Goal: Information Seeking & Learning: Check status

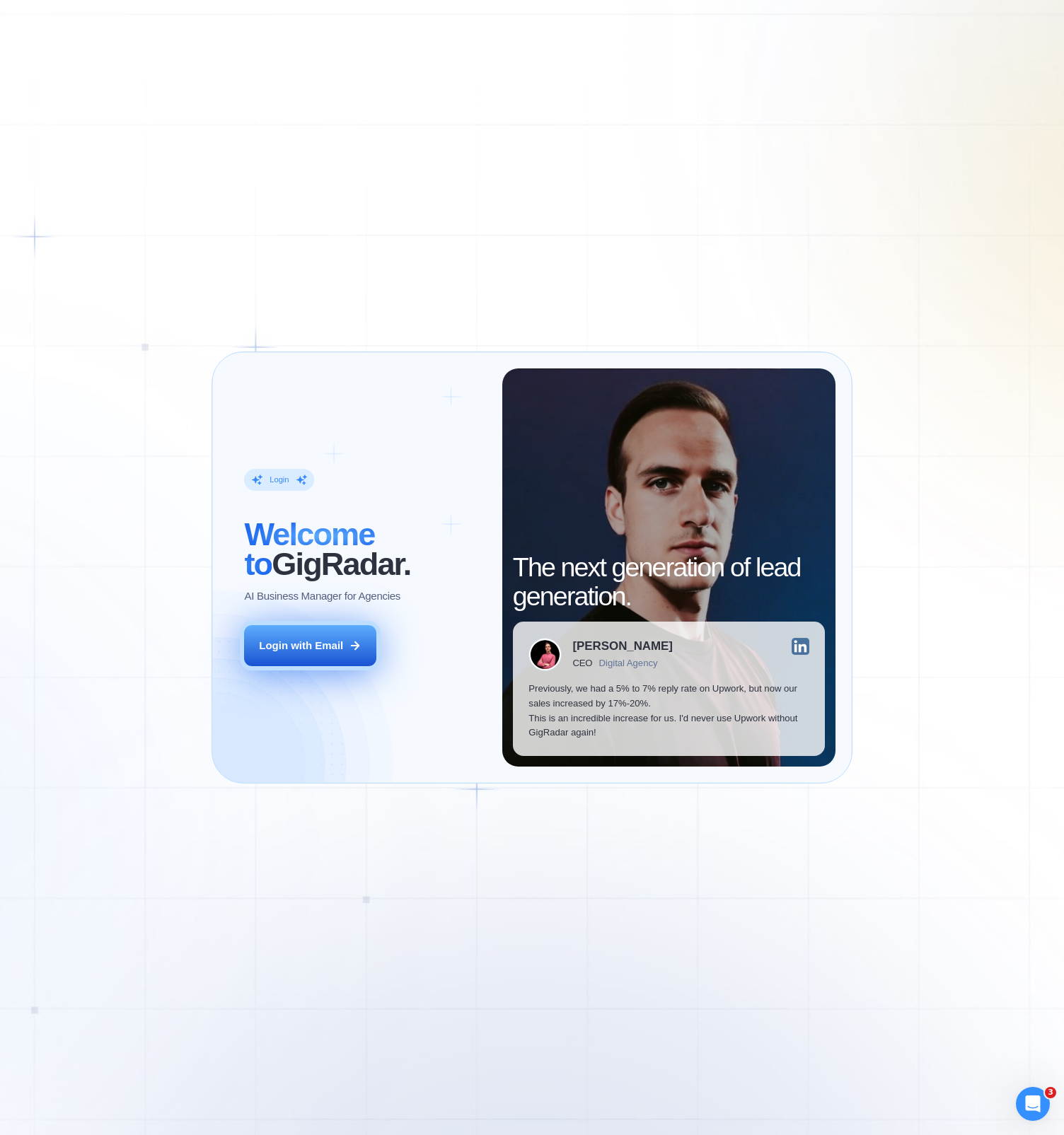
click at [340, 638] on button "Login with Email" at bounding box center [309, 645] width 132 height 41
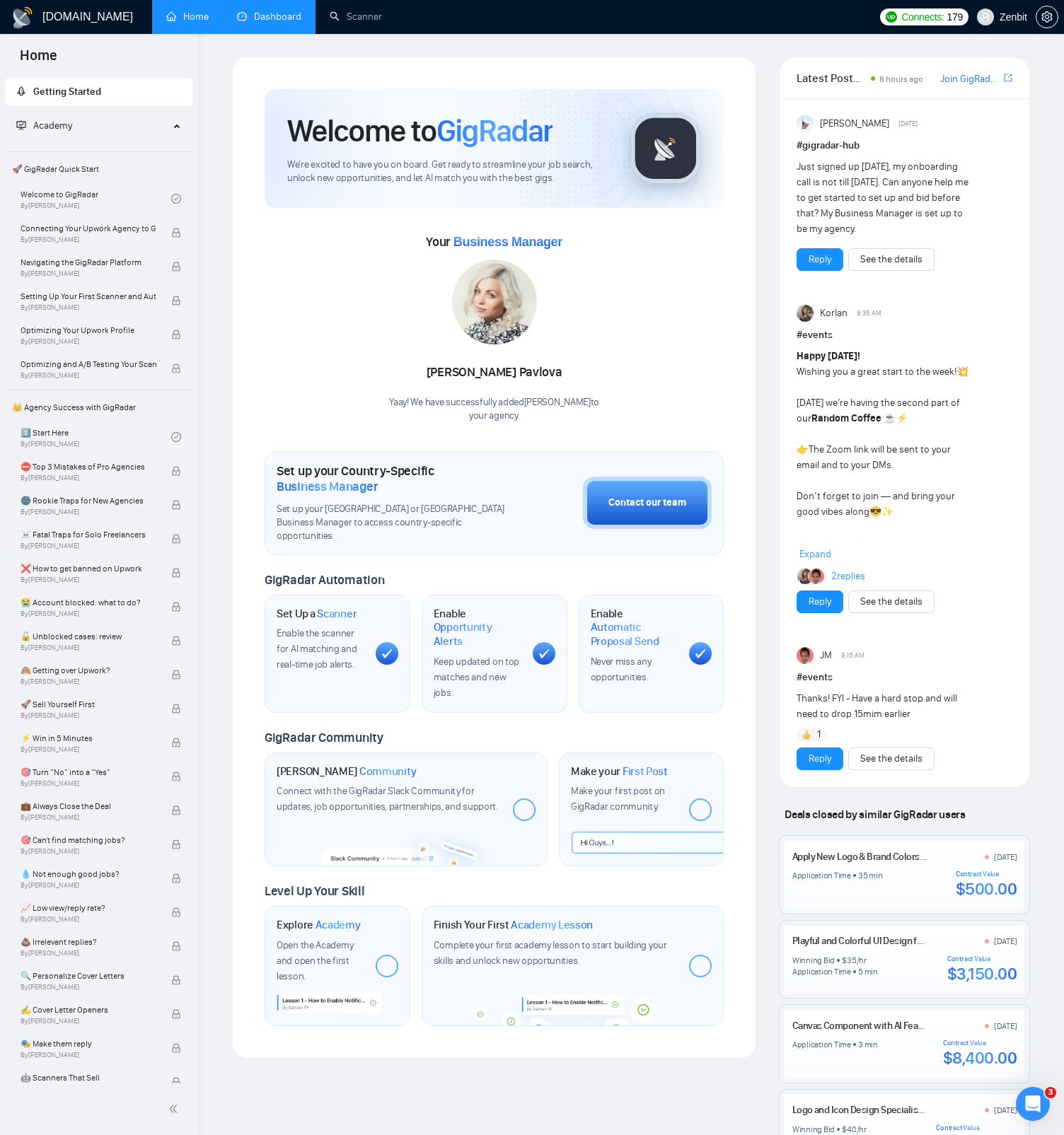
click at [292, 13] on link "Dashboard" at bounding box center [269, 17] width 64 height 12
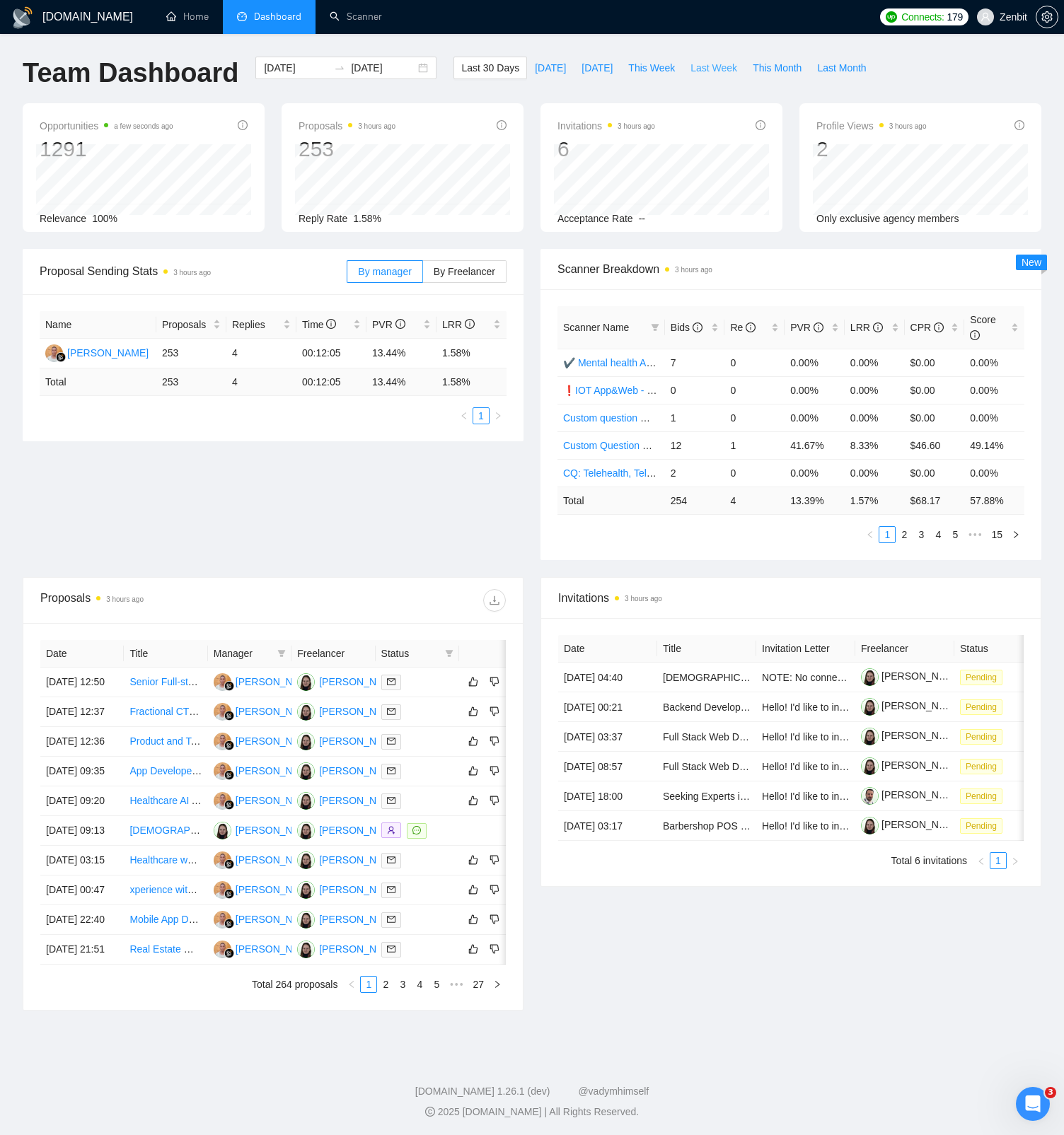
click at [717, 73] on span "Last Week" at bounding box center [715, 68] width 47 height 16
type input "2025-09-15"
type input "2025-09-21"
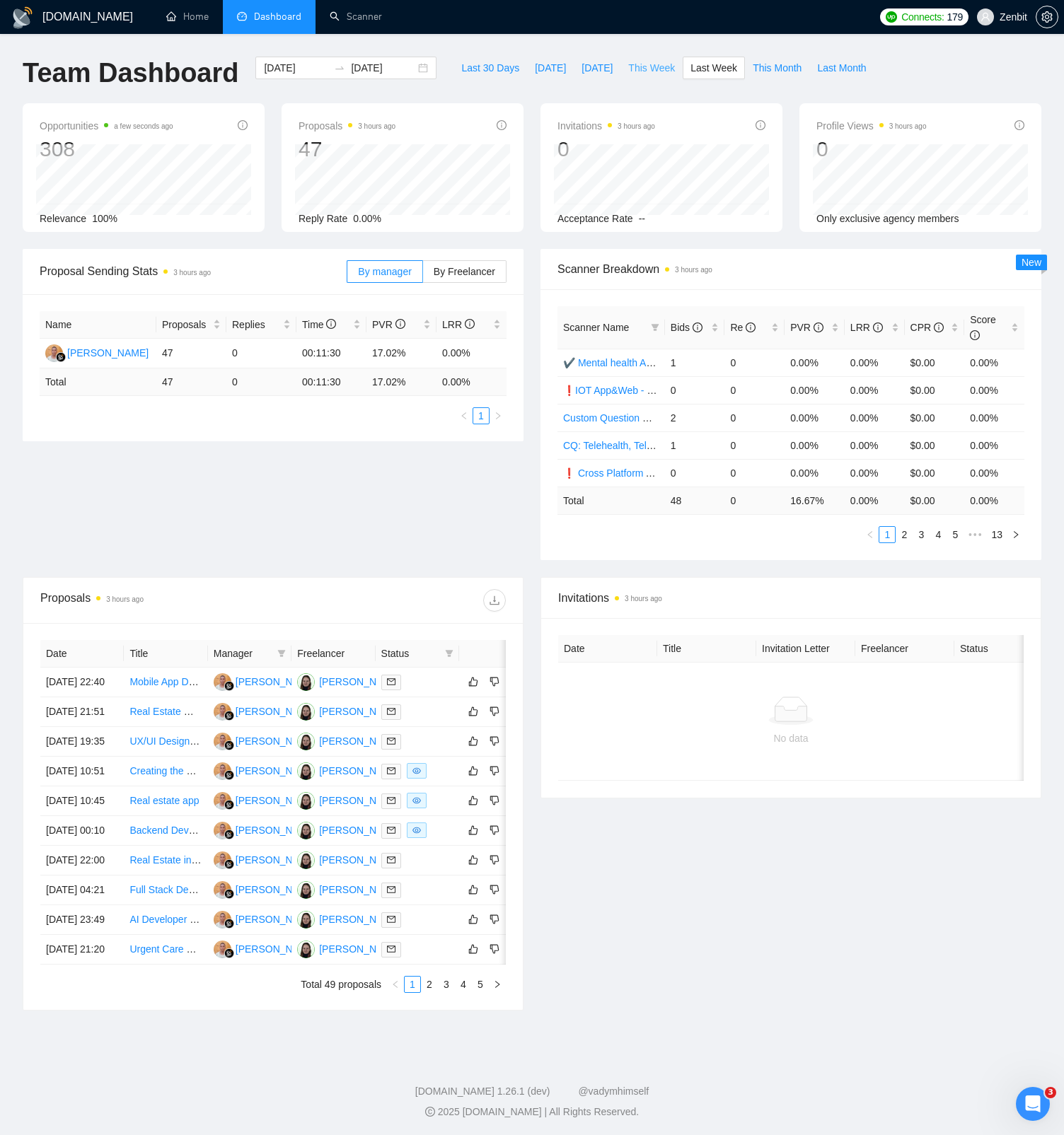
click at [658, 70] on span "This Week" at bounding box center [652, 68] width 47 height 16
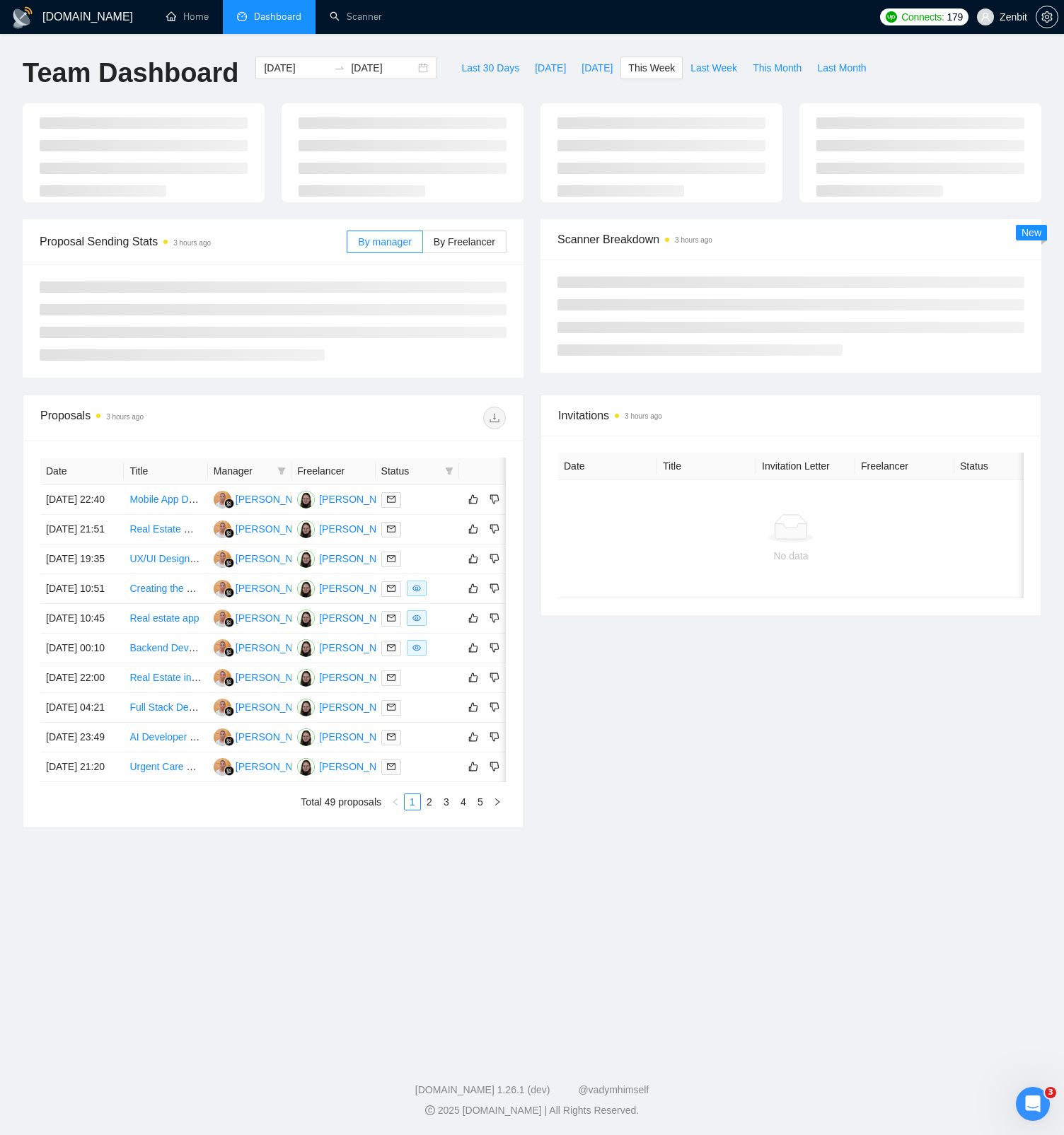
type input "2025-09-22"
type input "2025-09-28"
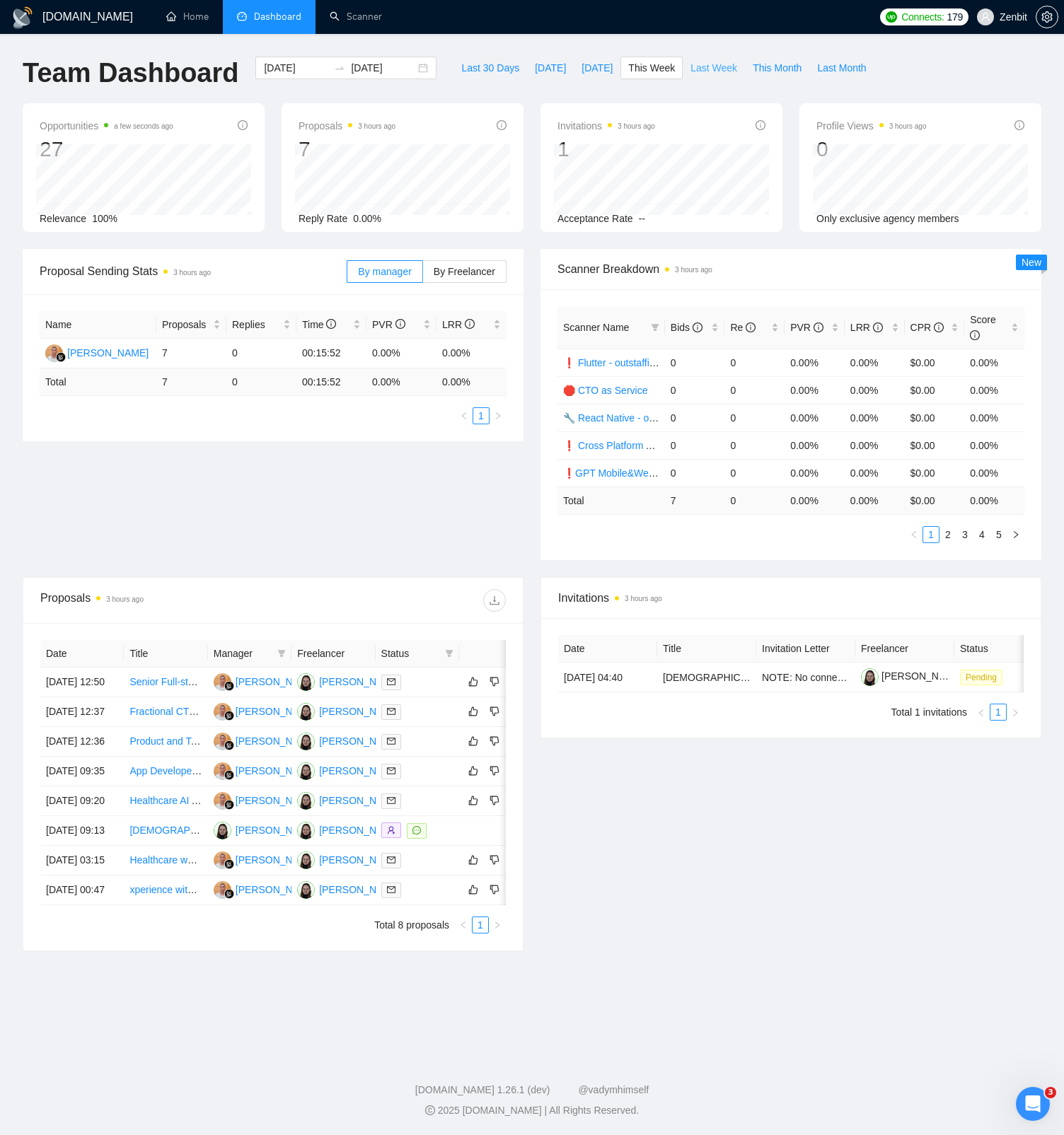
click at [714, 64] on span "Last Week" at bounding box center [715, 68] width 47 height 16
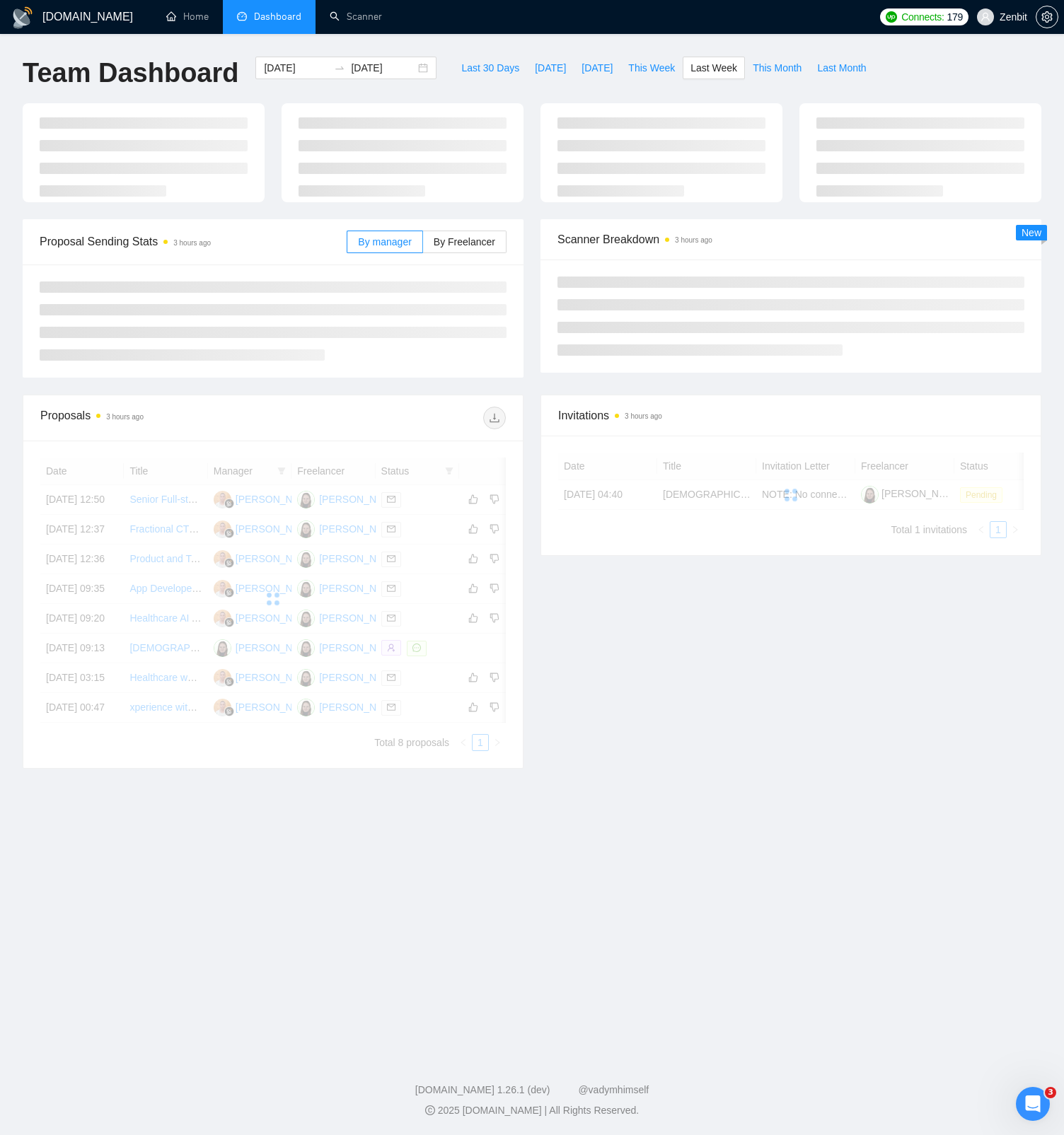
type input "2025-09-15"
type input "2025-09-21"
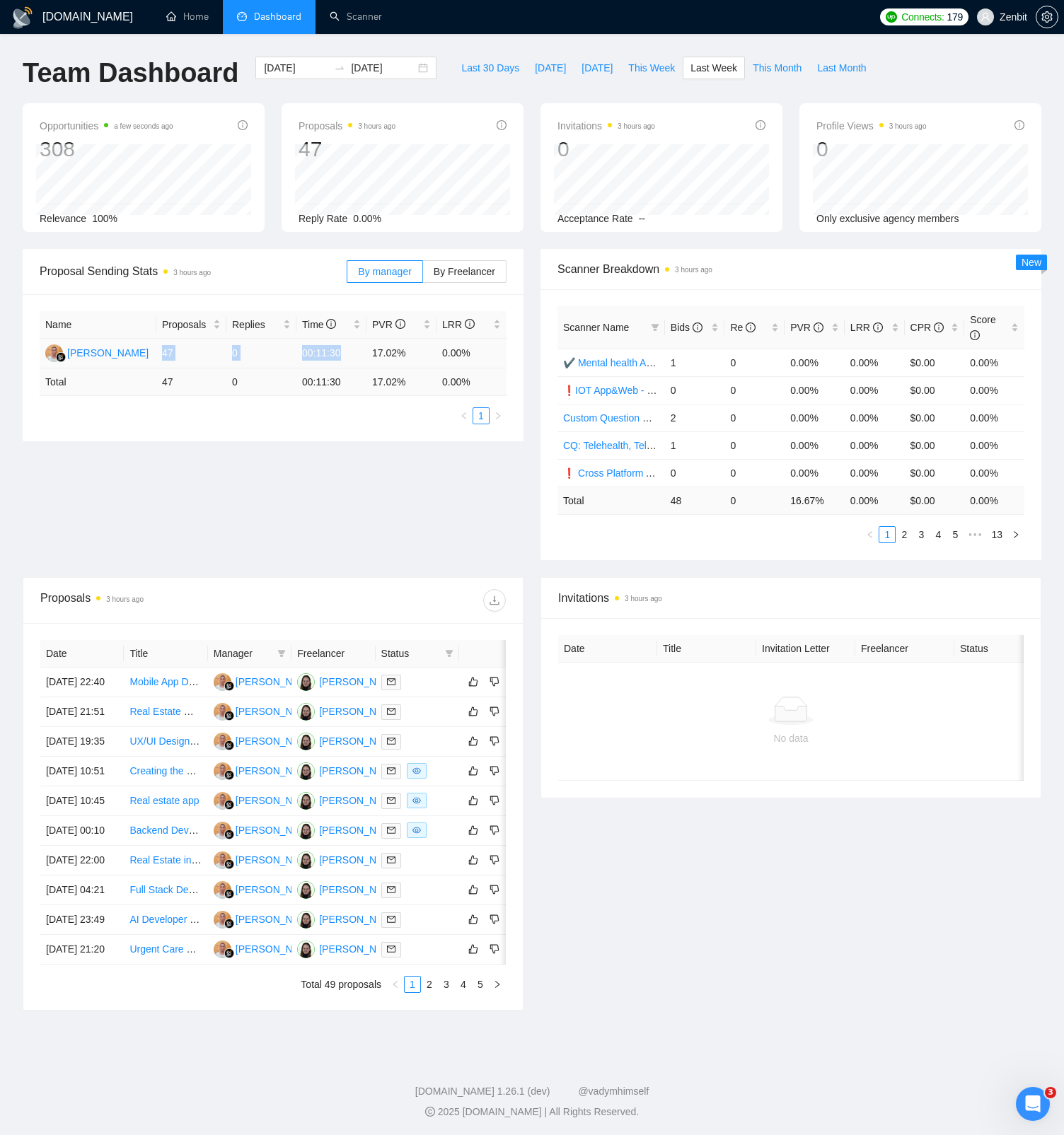
drag, startPoint x: 164, startPoint y: 358, endPoint x: 366, endPoint y: 352, distance: 202.1
click at [366, 352] on tr "Maximus Uspupu 47 0 00:11:30 17.02% 0.00%" at bounding box center [273, 354] width 467 height 30
click at [400, 492] on div "Proposal Sending Stats 3 hours ago By manager By Freelancer Name Proposals Repl…" at bounding box center [532, 413] width 1036 height 328
click at [762, 64] on span "This Month" at bounding box center [777, 68] width 49 height 16
type input "2025-09-01"
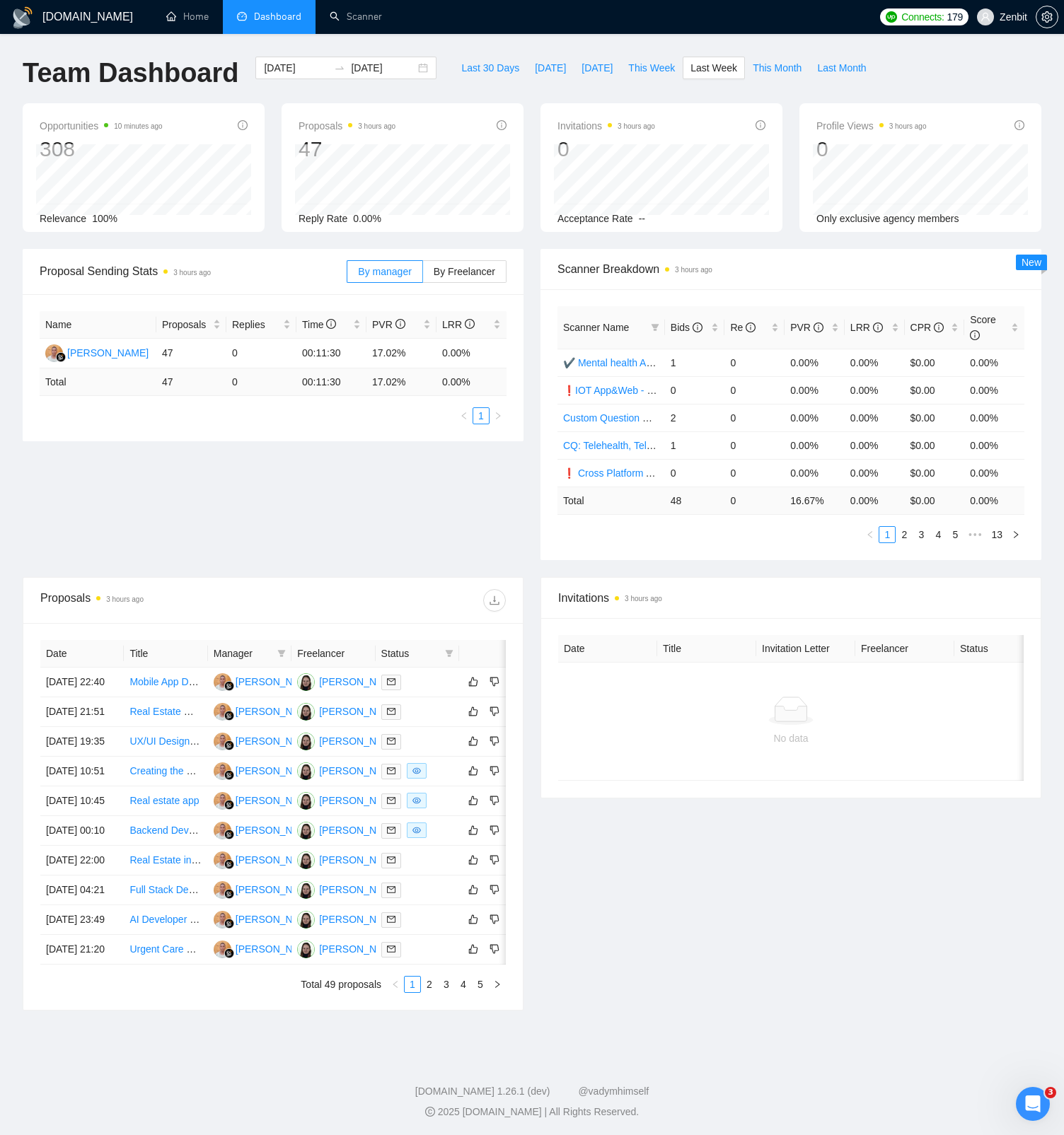
type input "2025-09-30"
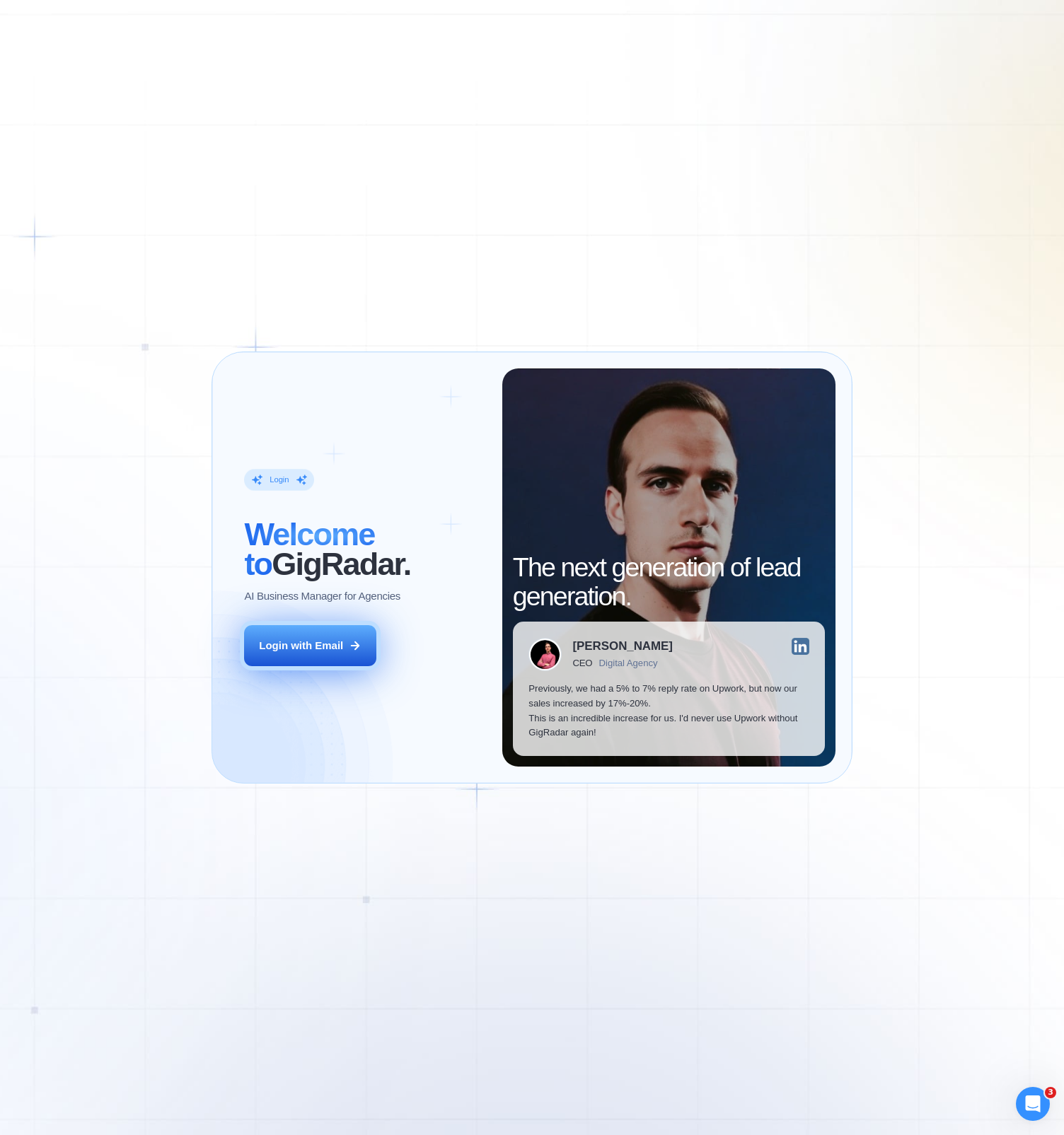
click at [326, 648] on div "Login with Email" at bounding box center [301, 645] width 85 height 15
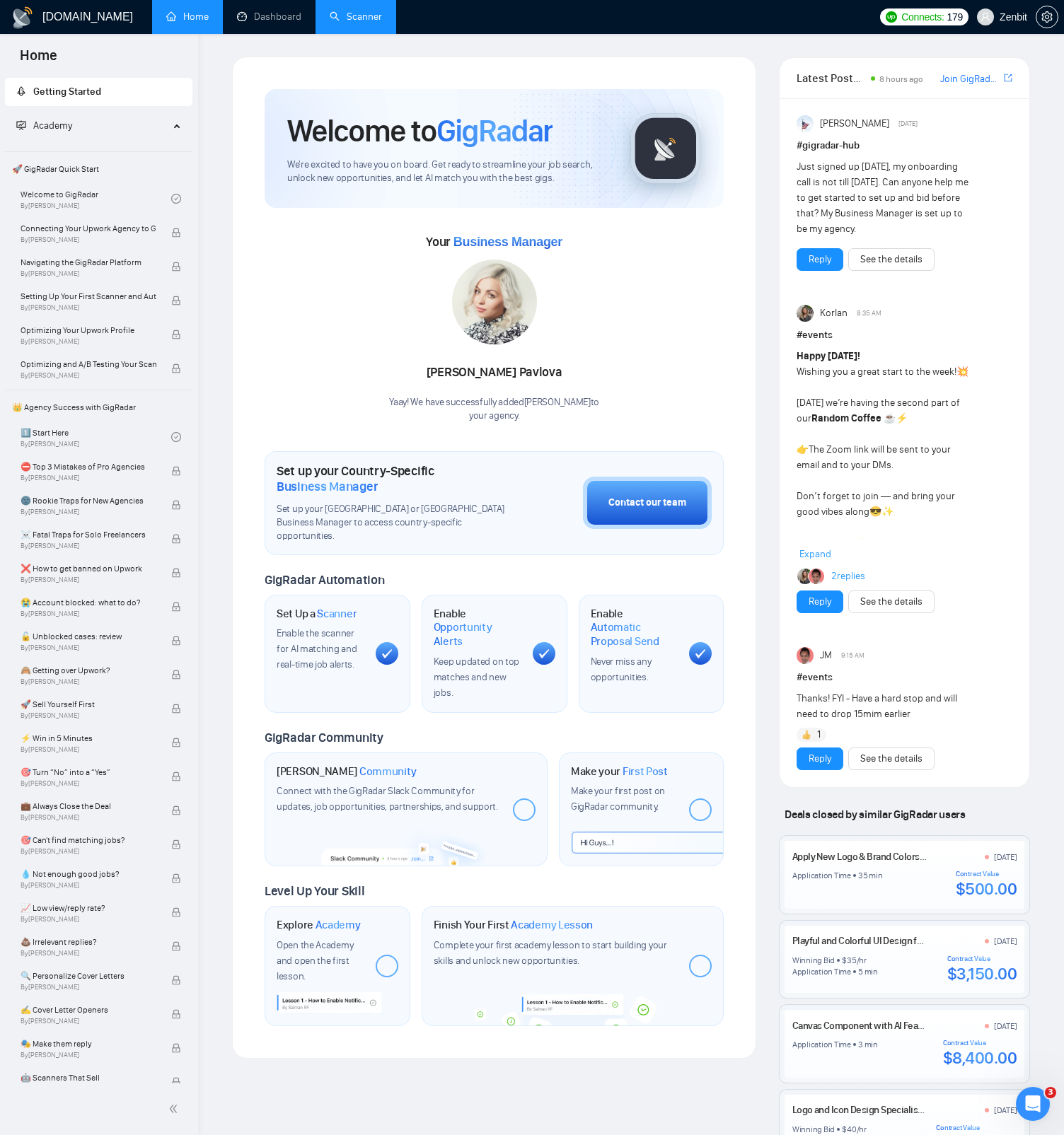
click at [360, 17] on link "Scanner" at bounding box center [356, 17] width 52 height 12
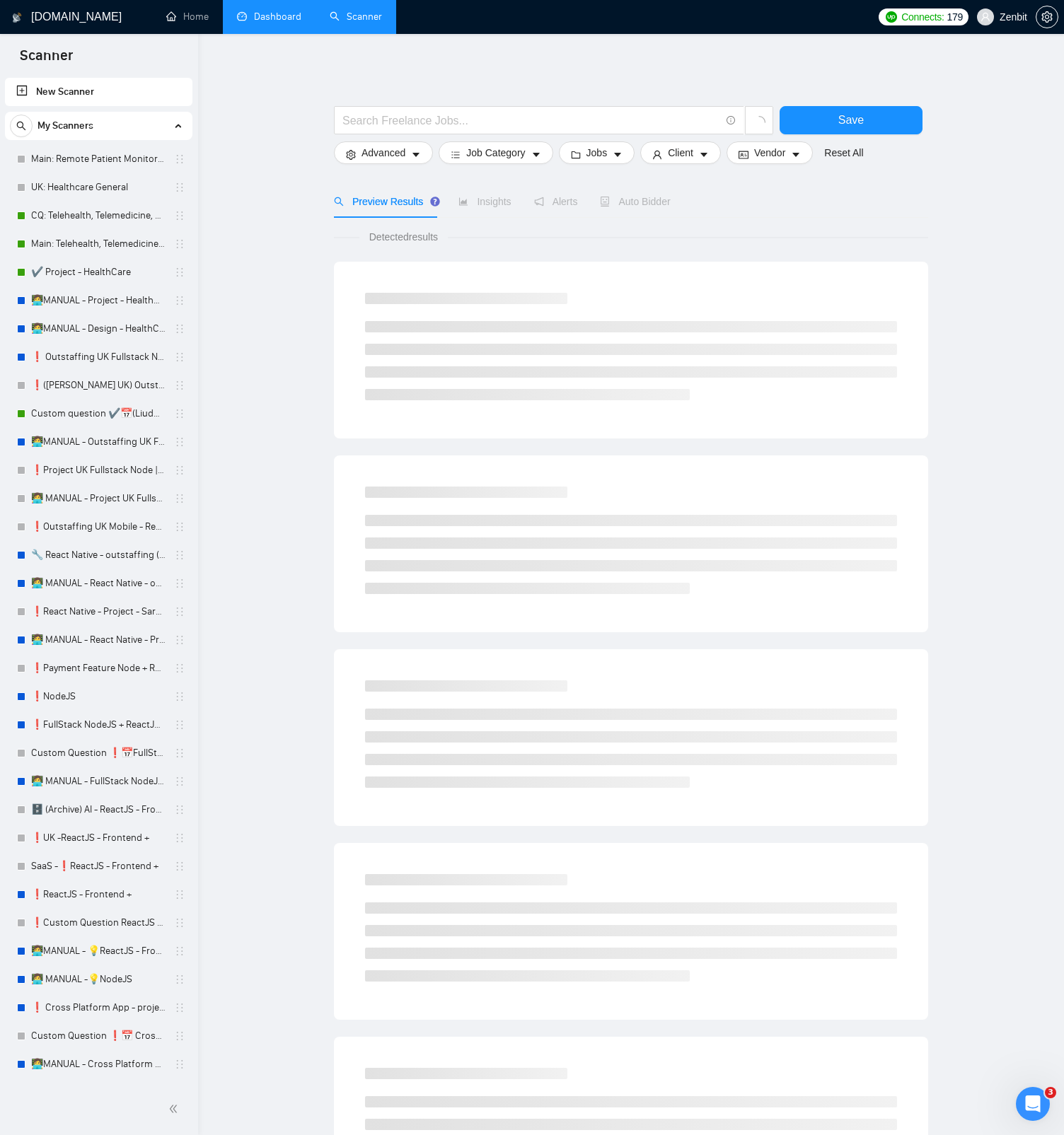
click at [242, 10] on link "Dashboard" at bounding box center [269, 17] width 64 height 12
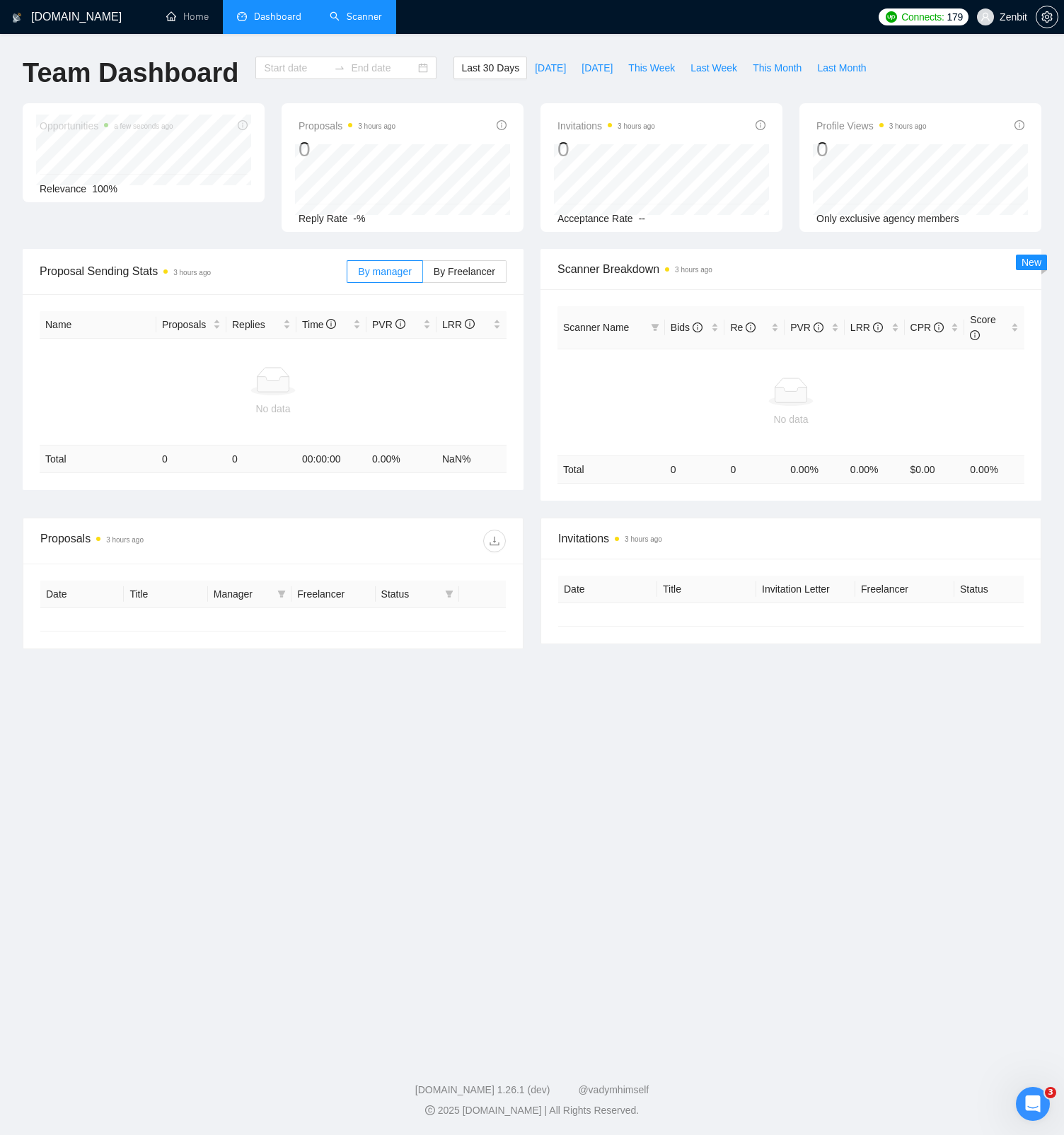
type input "2025-08-23"
type input "2025-09-22"
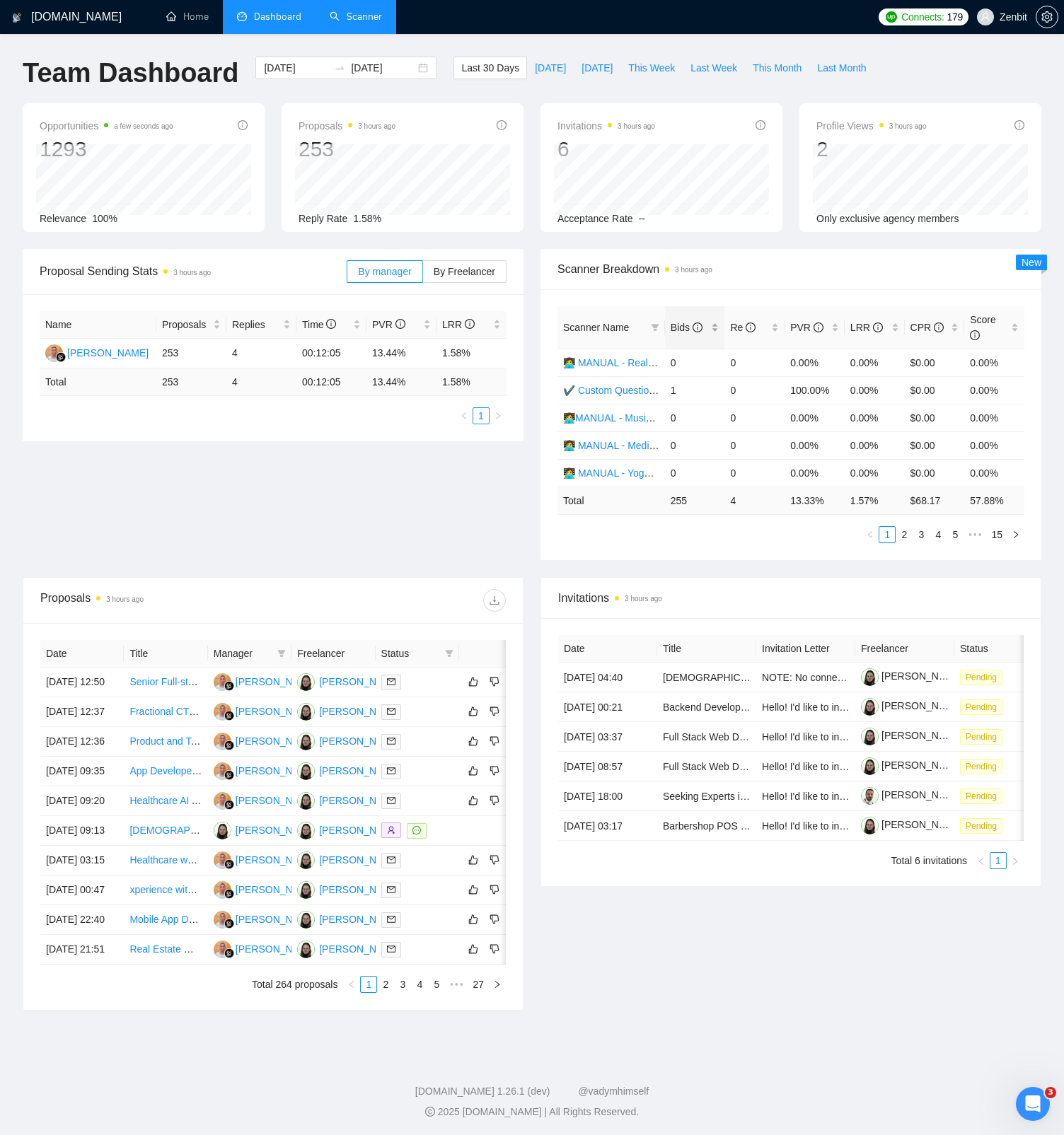
click at [688, 328] on span "Bids" at bounding box center [687, 328] width 32 height 11
click at [409, 72] on div "2025-08-23 2025-09-22" at bounding box center [346, 68] width 181 height 23
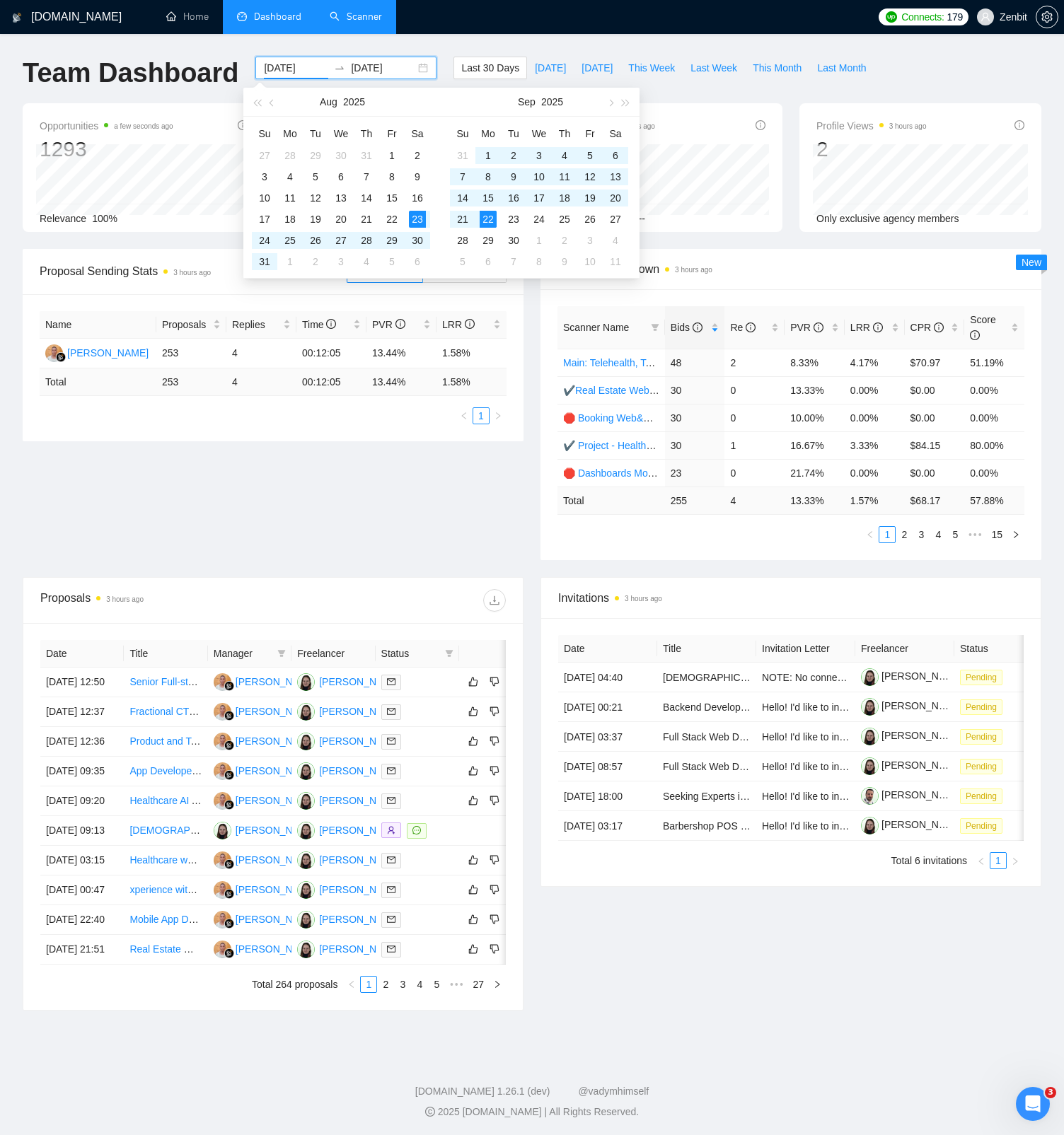
click at [409, 70] on div "2025-08-23 2025-09-22" at bounding box center [346, 68] width 181 height 23
click at [291, 67] on input "2025-08-23" at bounding box center [296, 68] width 64 height 16
type input "2025-09-01"
click at [486, 156] on div "1" at bounding box center [488, 155] width 17 height 17
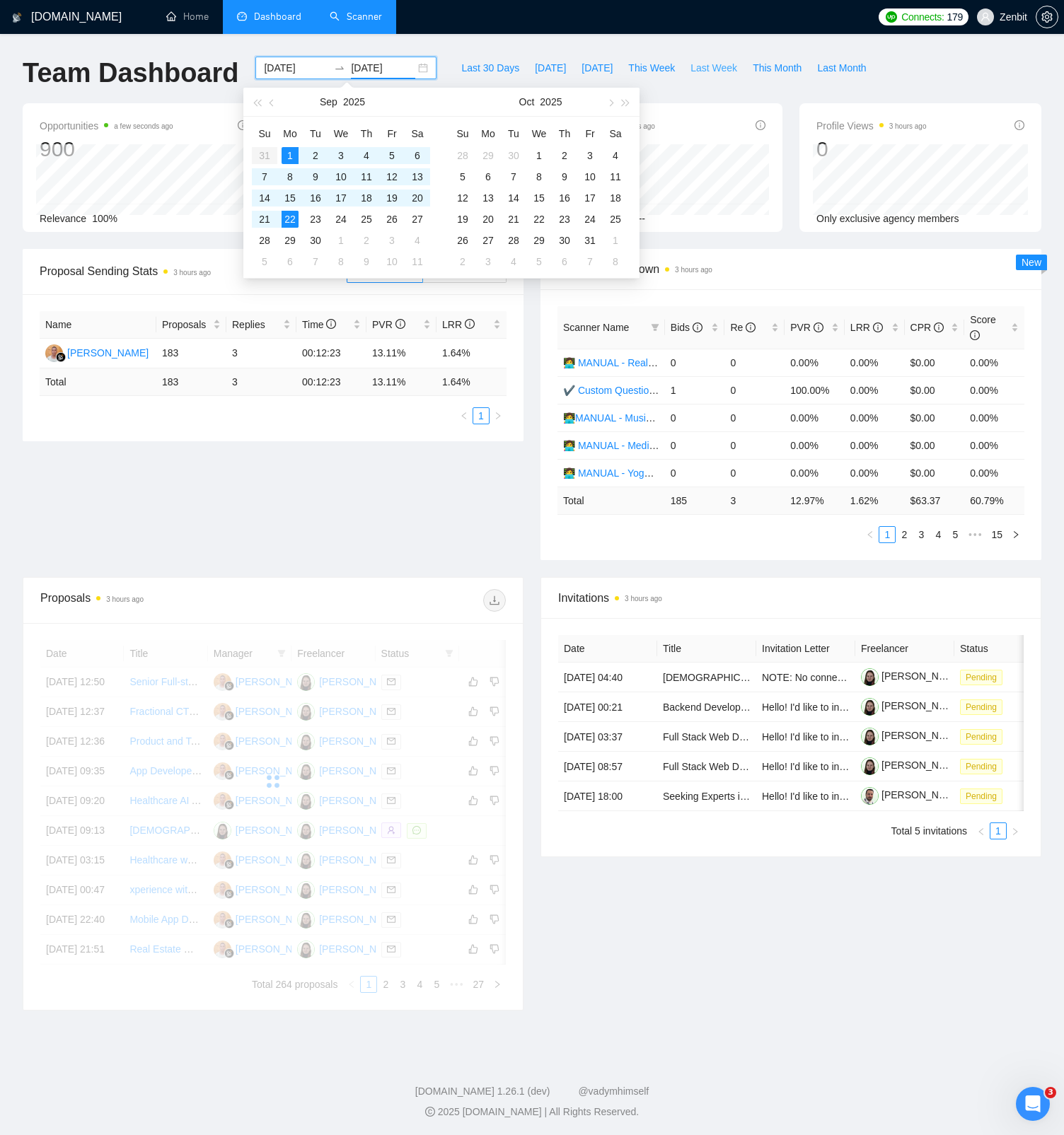
click at [582, 51] on div "GigRadar.io Home Dashboard Scanner Connects: 179 Zenbit Team Dashboard 2025-09-…" at bounding box center [532, 568] width 1064 height 1137
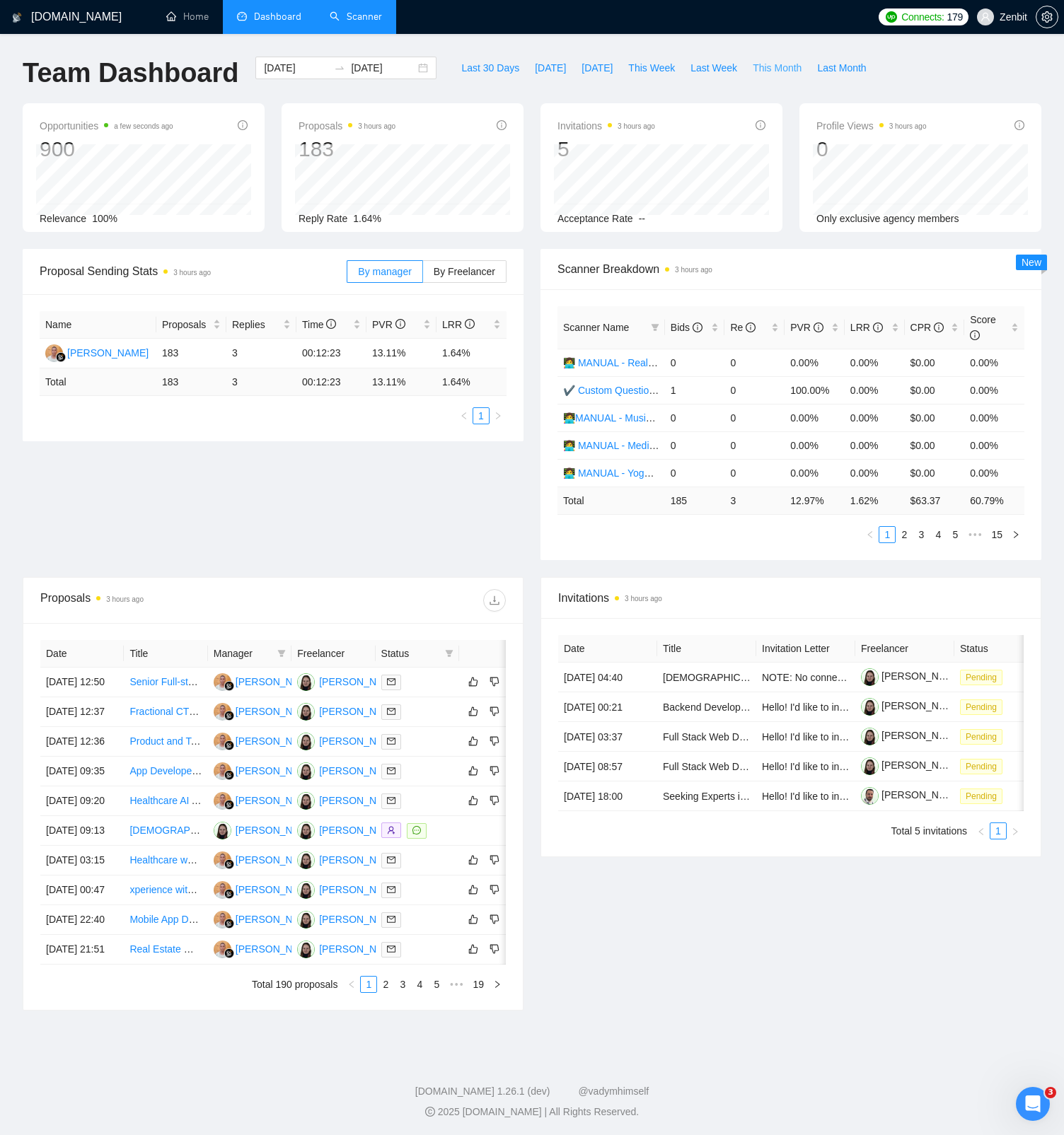
click at [778, 73] on span "This Month" at bounding box center [777, 68] width 49 height 16
type input "2025-09-30"
click at [685, 324] on span "Bids" at bounding box center [687, 328] width 32 height 11
click at [900, 537] on link "2" at bounding box center [905, 535] width 16 height 16
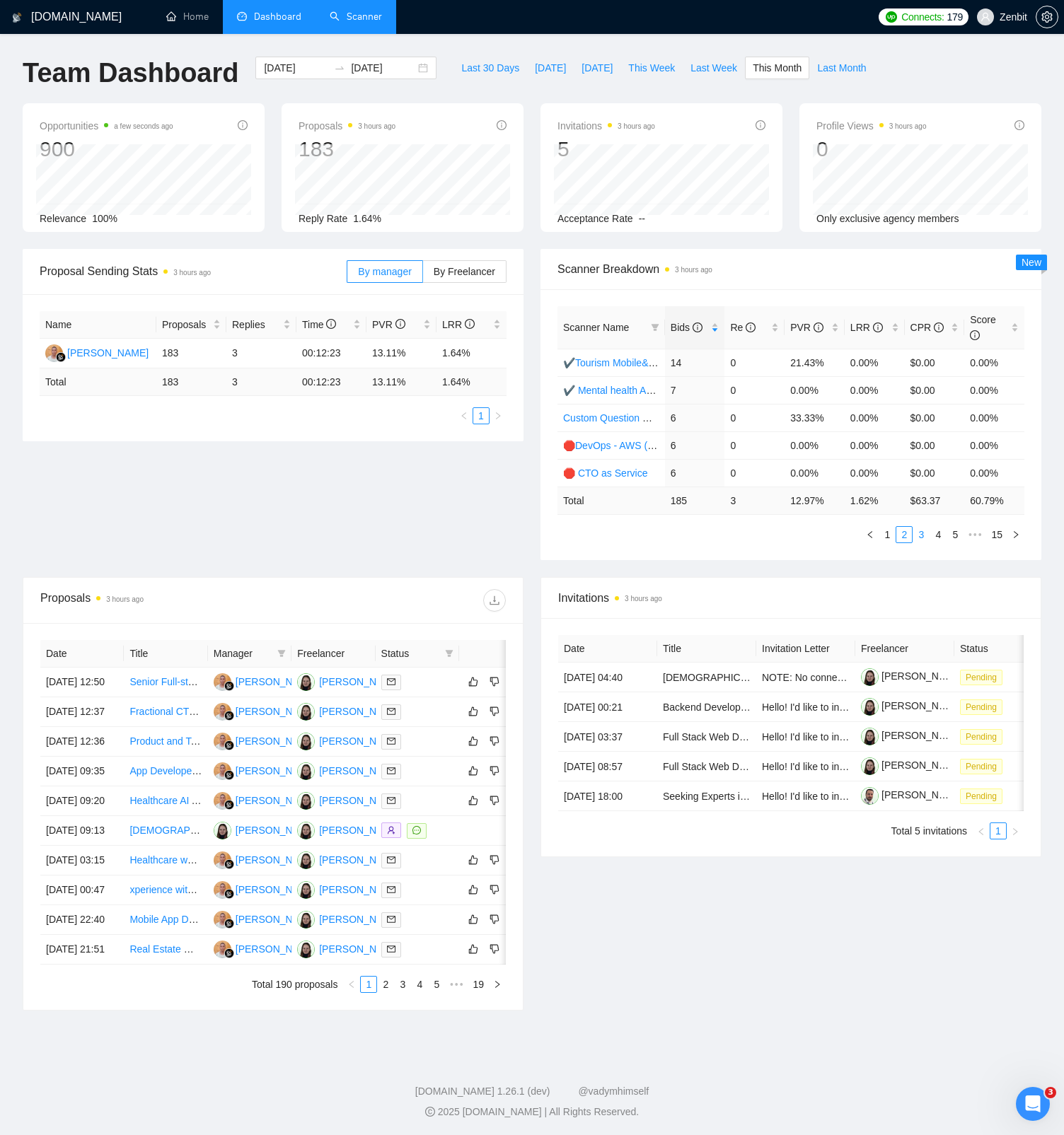
click at [919, 534] on link "3" at bounding box center [921, 535] width 16 height 16
click at [931, 531] on link "4" at bounding box center [939, 535] width 16 height 16
click at [939, 533] on link "5" at bounding box center [939, 535] width 16 height 16
click at [939, 535] on link "6" at bounding box center [939, 535] width 16 height 16
click at [902, 535] on link "5" at bounding box center [905, 535] width 16 height 16
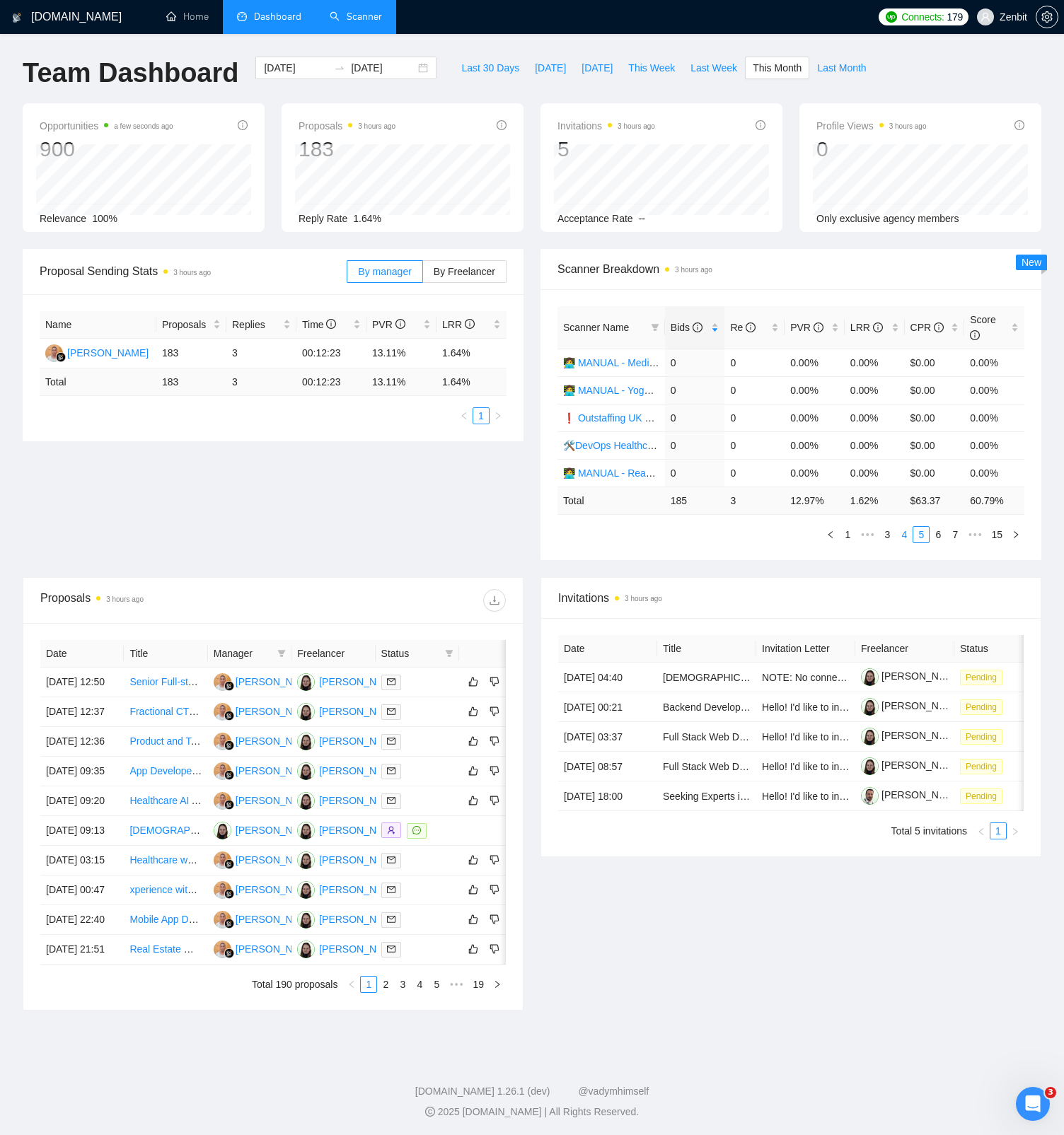
click at [898, 534] on link "4" at bounding box center [905, 535] width 16 height 16
click at [701, 64] on span "Last Week" at bounding box center [715, 68] width 47 height 16
type input "2025-09-15"
type input "2025-09-21"
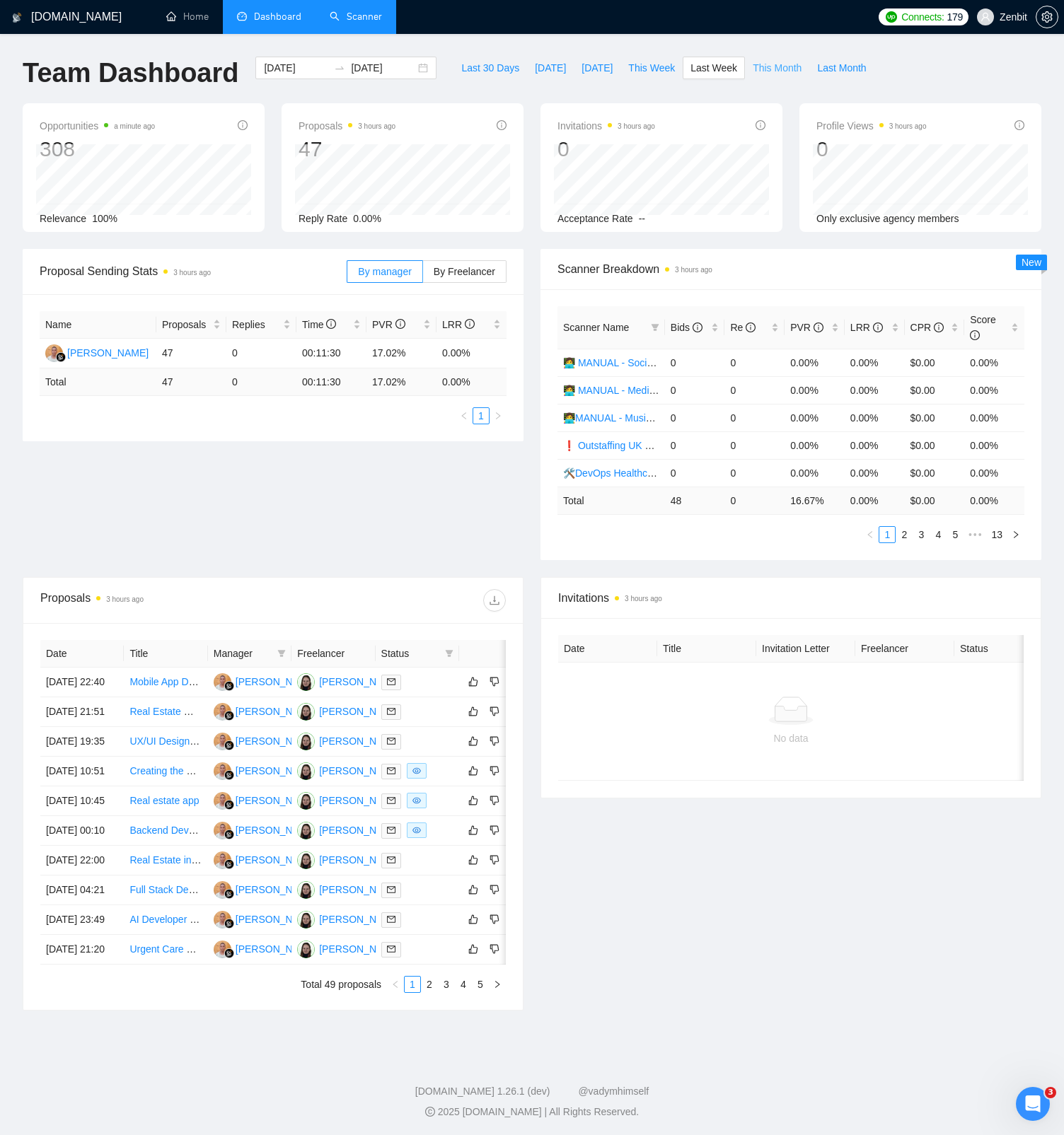
click at [767, 65] on span "This Month" at bounding box center [777, 68] width 49 height 16
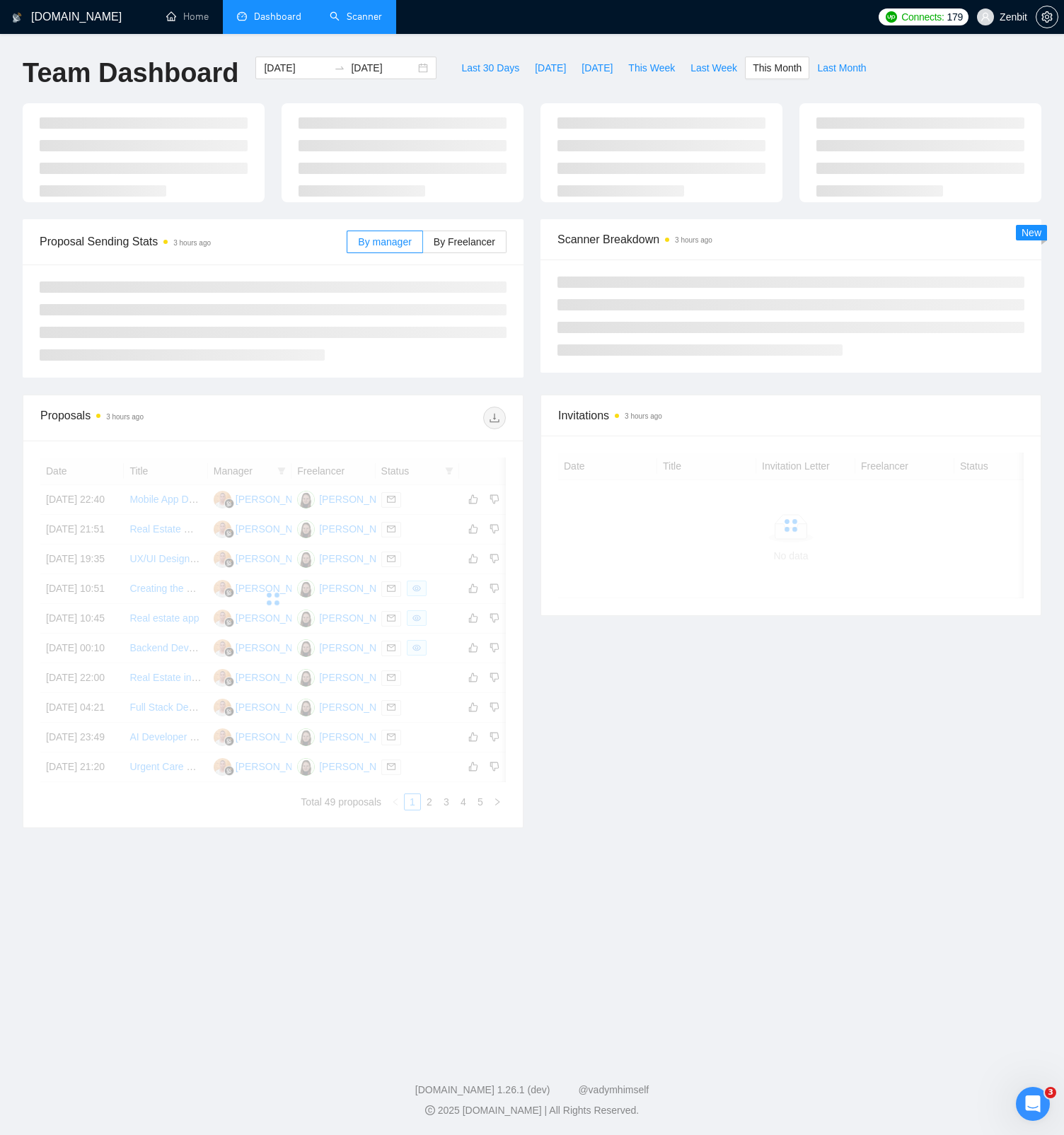
type input "2025-09-01"
type input "2025-09-30"
